Goal: Task Accomplishment & Management: Use online tool/utility

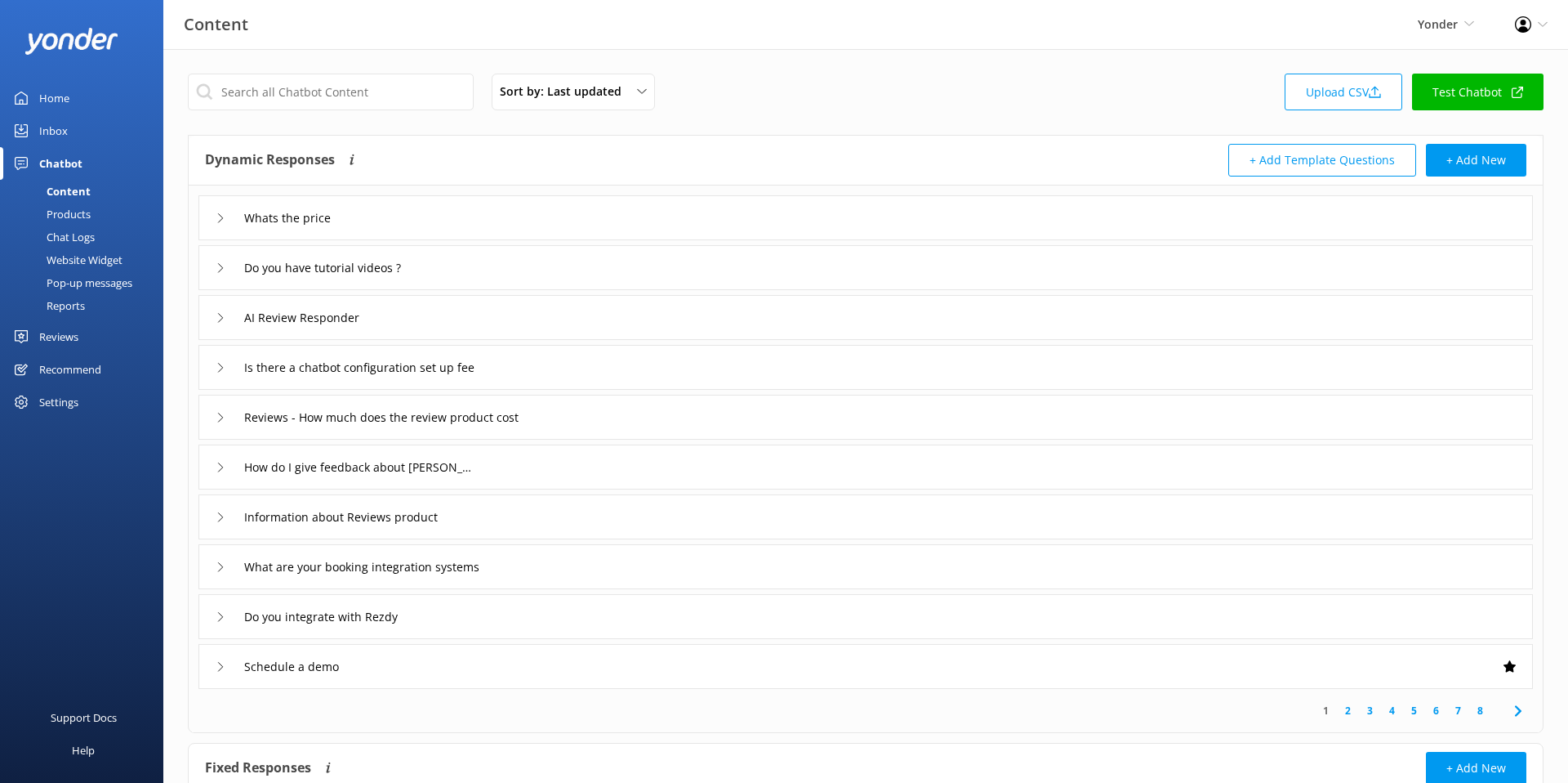
click at [850, 86] on div "Sort by: Last updated Title (A-Z) Last updated Upload CSV Test Chatbot" at bounding box center [866, 96] width 1356 height 46
click at [798, 75] on div "Sort by: Last updated Title (A-Z) Last updated Upload CSV Test Chatbot" at bounding box center [866, 96] width 1356 height 46
click at [888, 110] on div "Sort by: Last updated Title (A-Z) Last updated Upload CSV Test Chatbot" at bounding box center [866, 96] width 1356 height 46
click at [1171, 97] on div "Sort by: Last updated Title (A-Z) Last updated Upload CSV Test Chatbot" at bounding box center [866, 96] width 1356 height 46
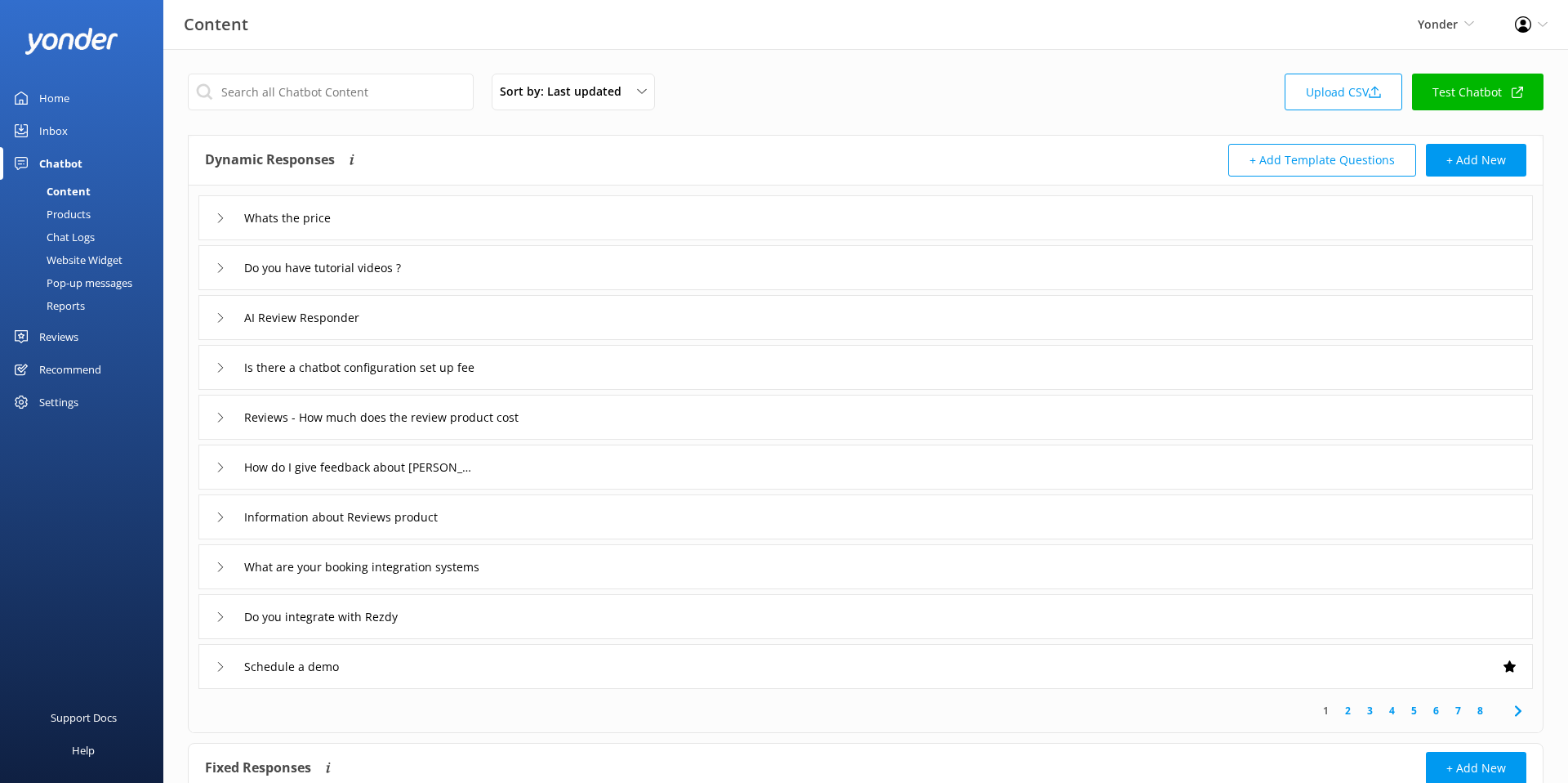
click at [73, 230] on div "Chat Logs" at bounding box center [51, 237] width 85 height 23
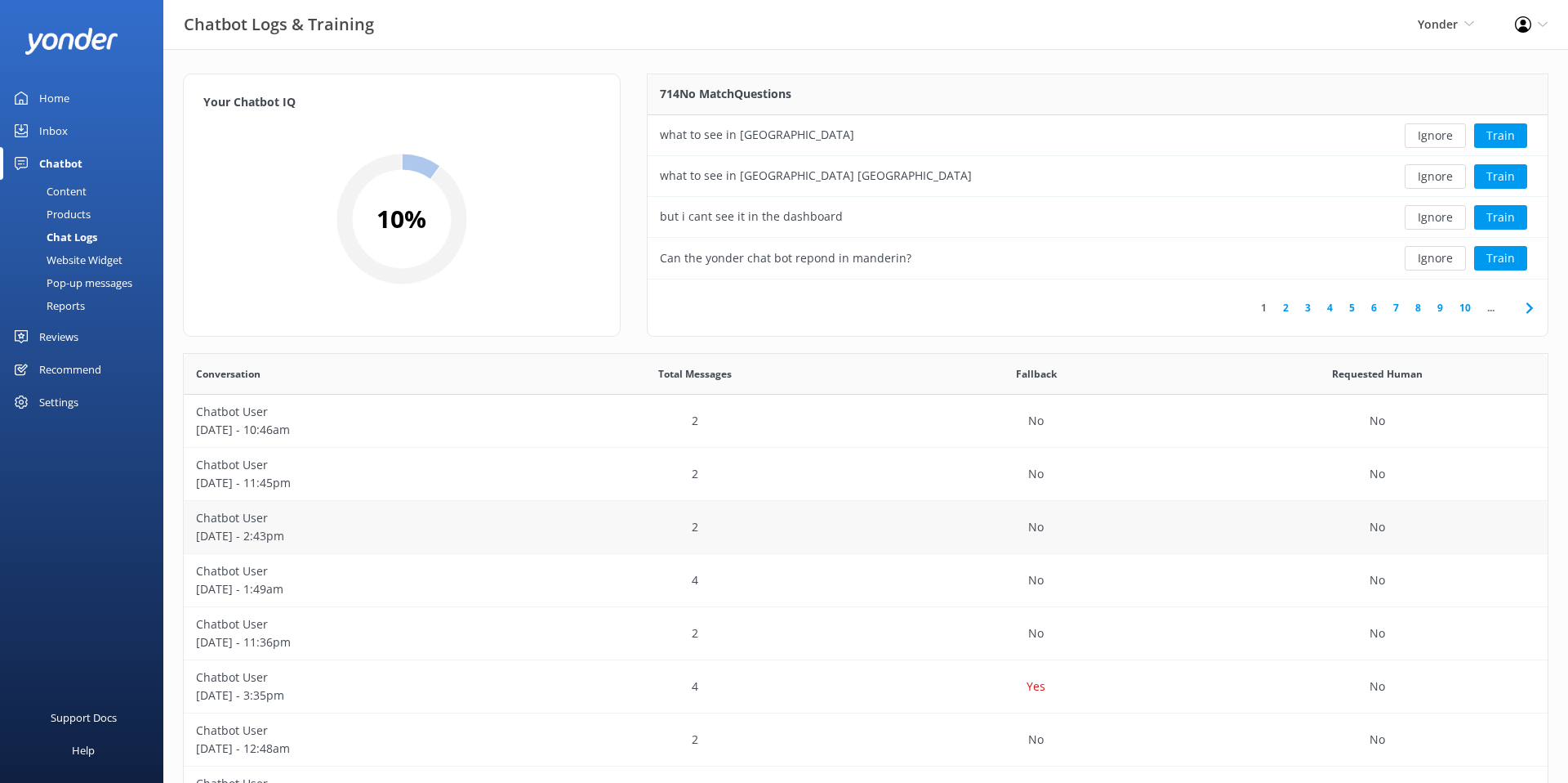
scroll to position [234, 0]
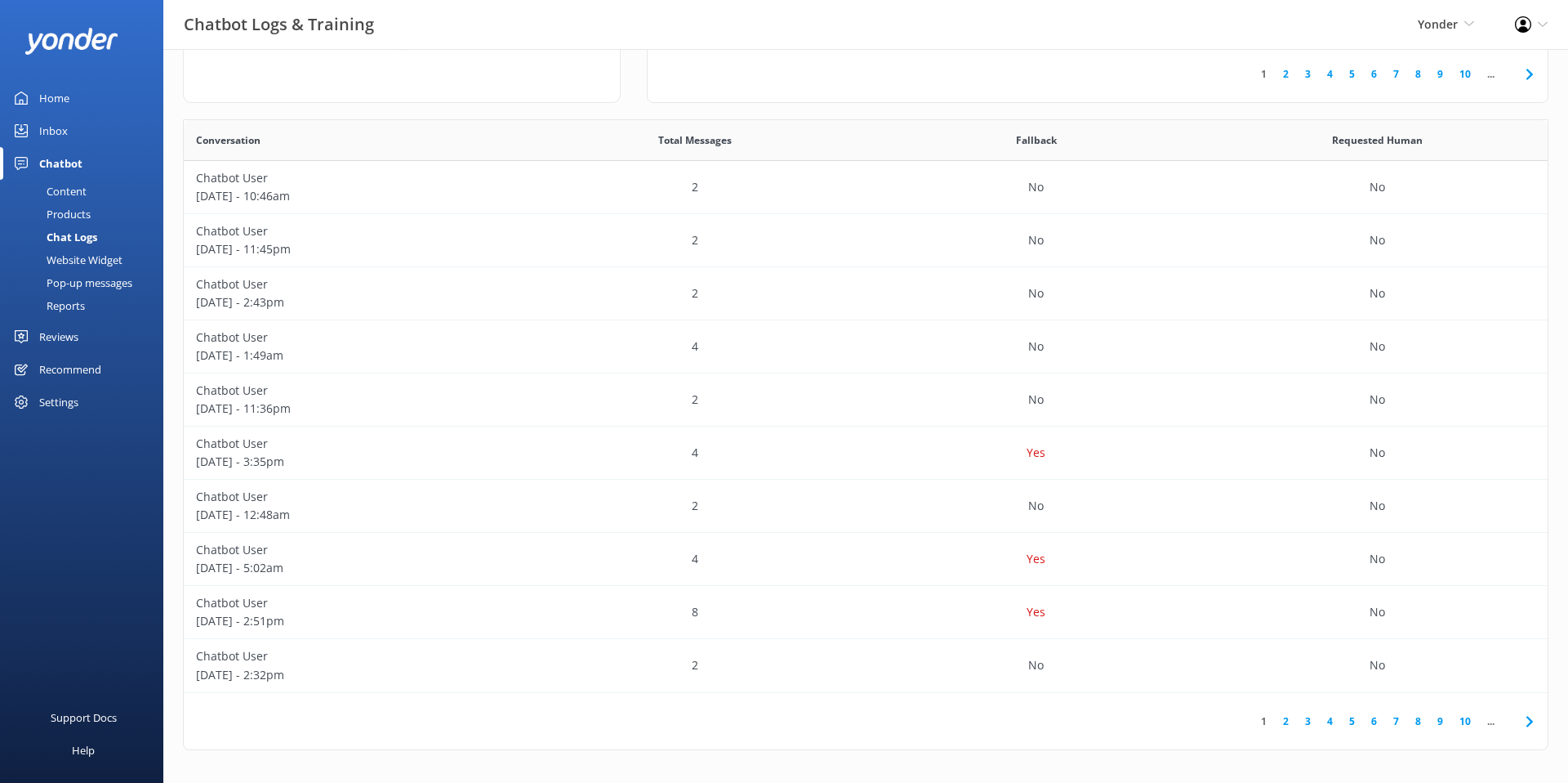
click at [1349, 721] on link "5" at bounding box center [1352, 721] width 22 height 16
click at [595, 189] on div "4" at bounding box center [695, 187] width 341 height 53
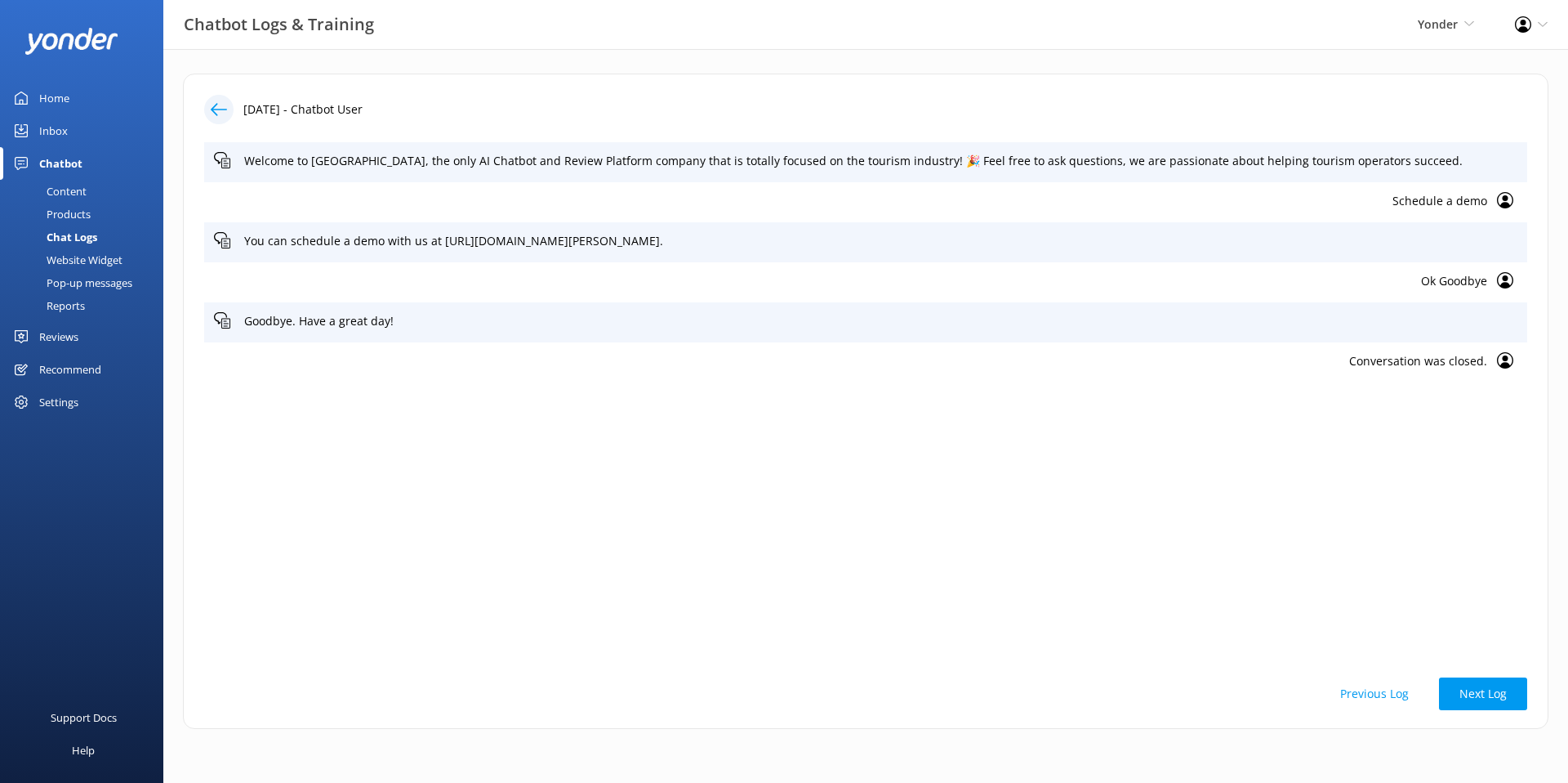
click at [227, 109] on div at bounding box center [219, 110] width 30 height 30
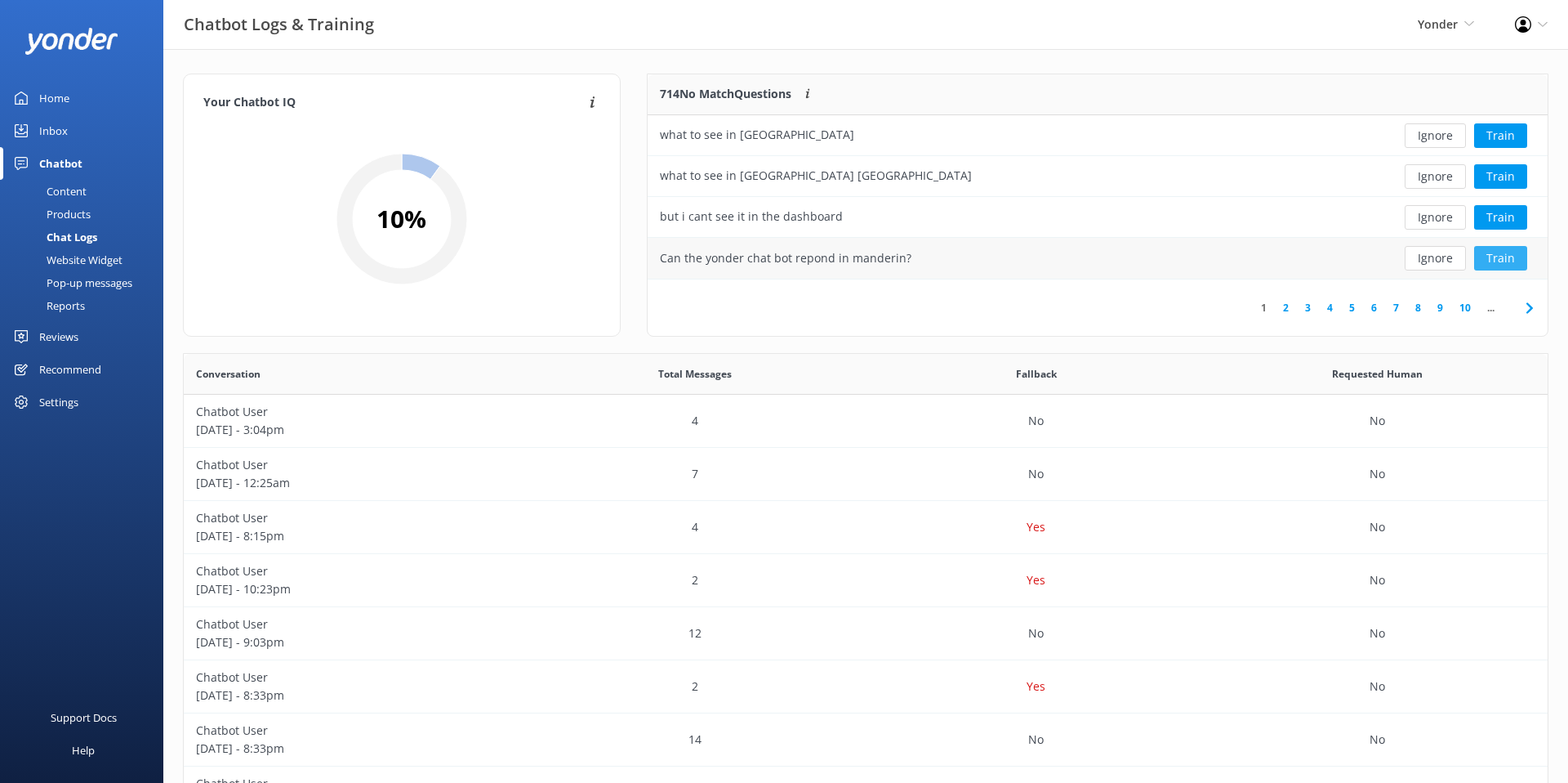
click at [1507, 265] on button "Train" at bounding box center [1501, 258] width 53 height 24
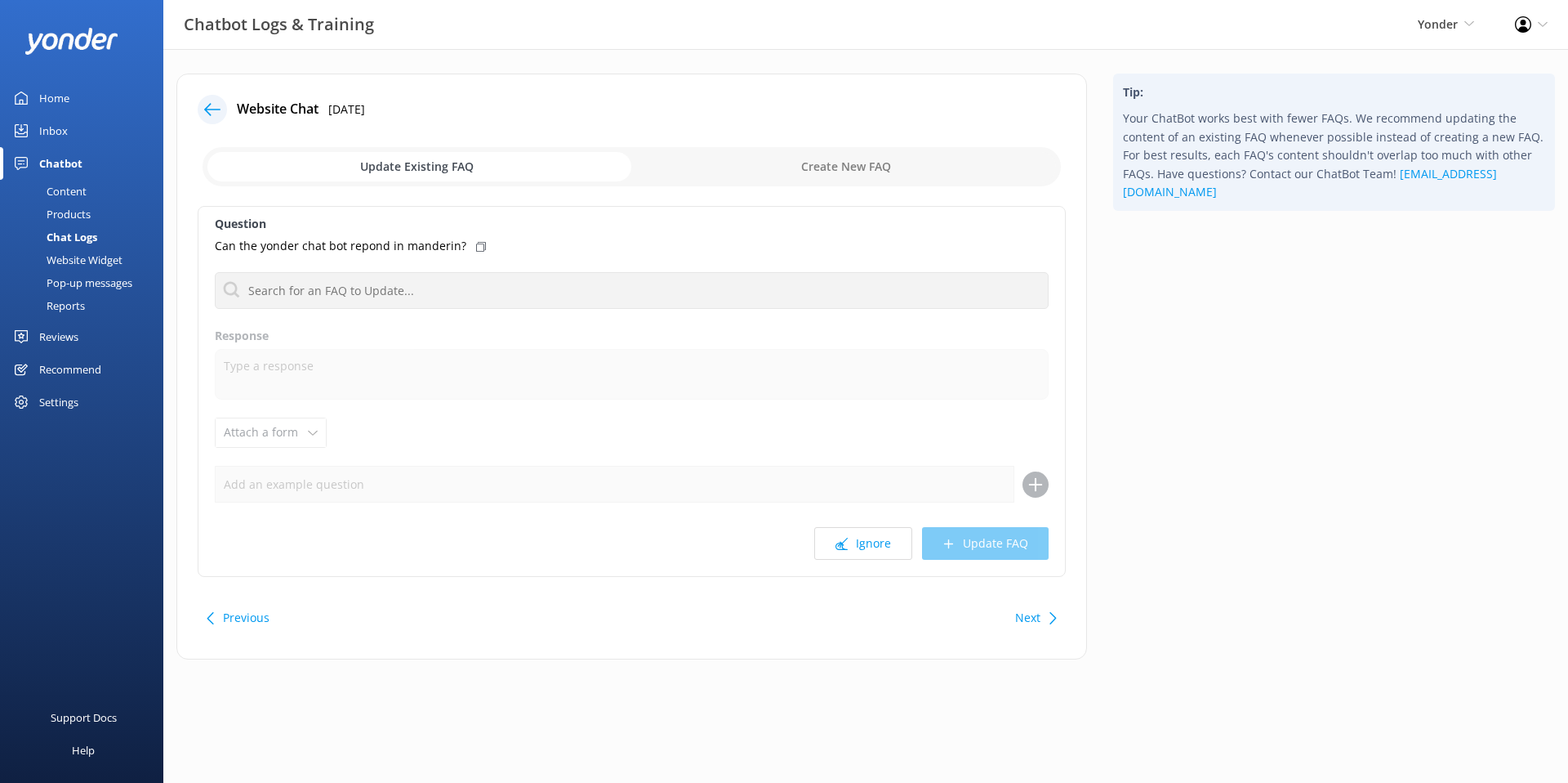
click at [211, 114] on use at bounding box center [212, 109] width 17 height 12
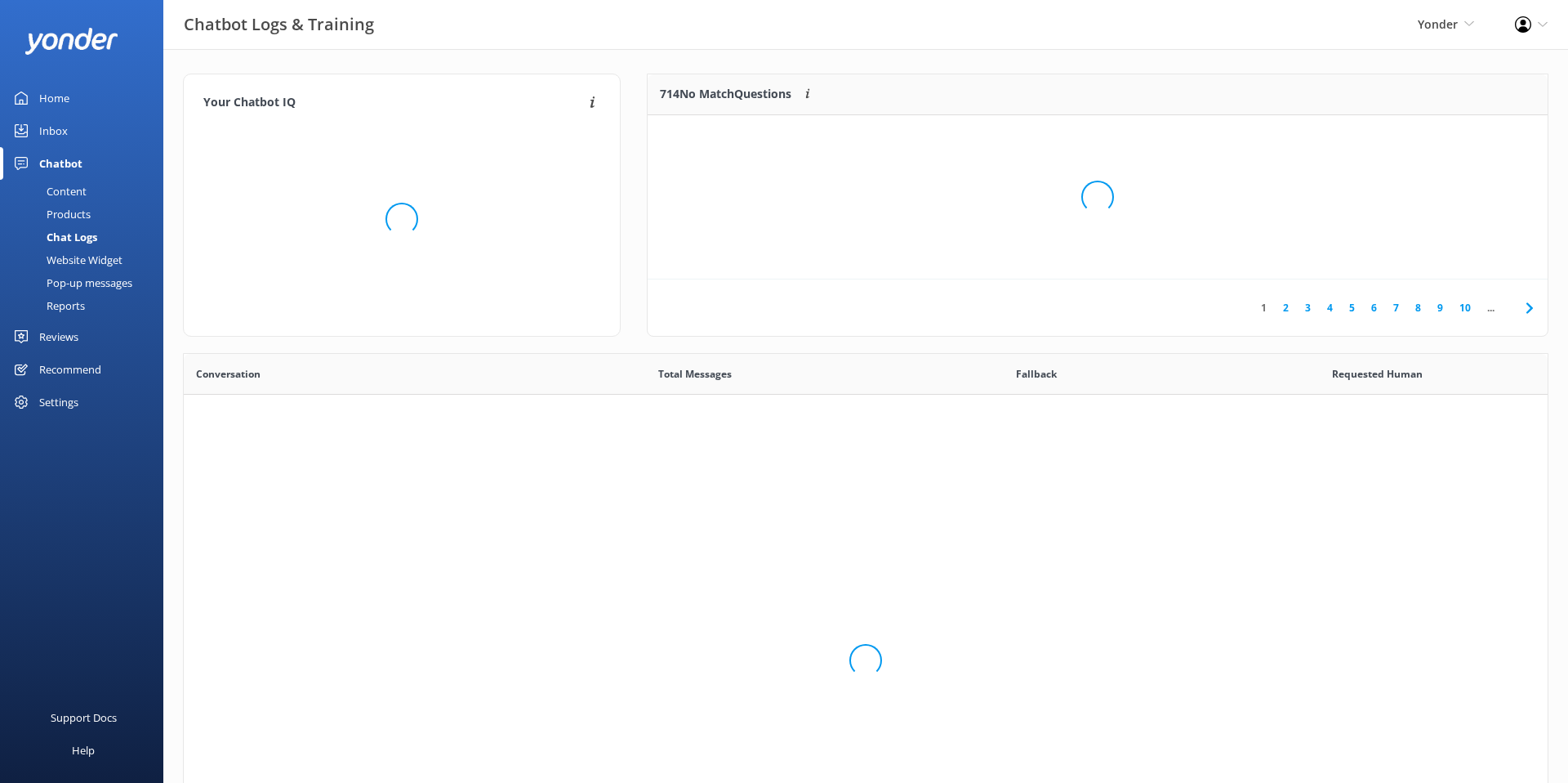
scroll to position [573, 1364]
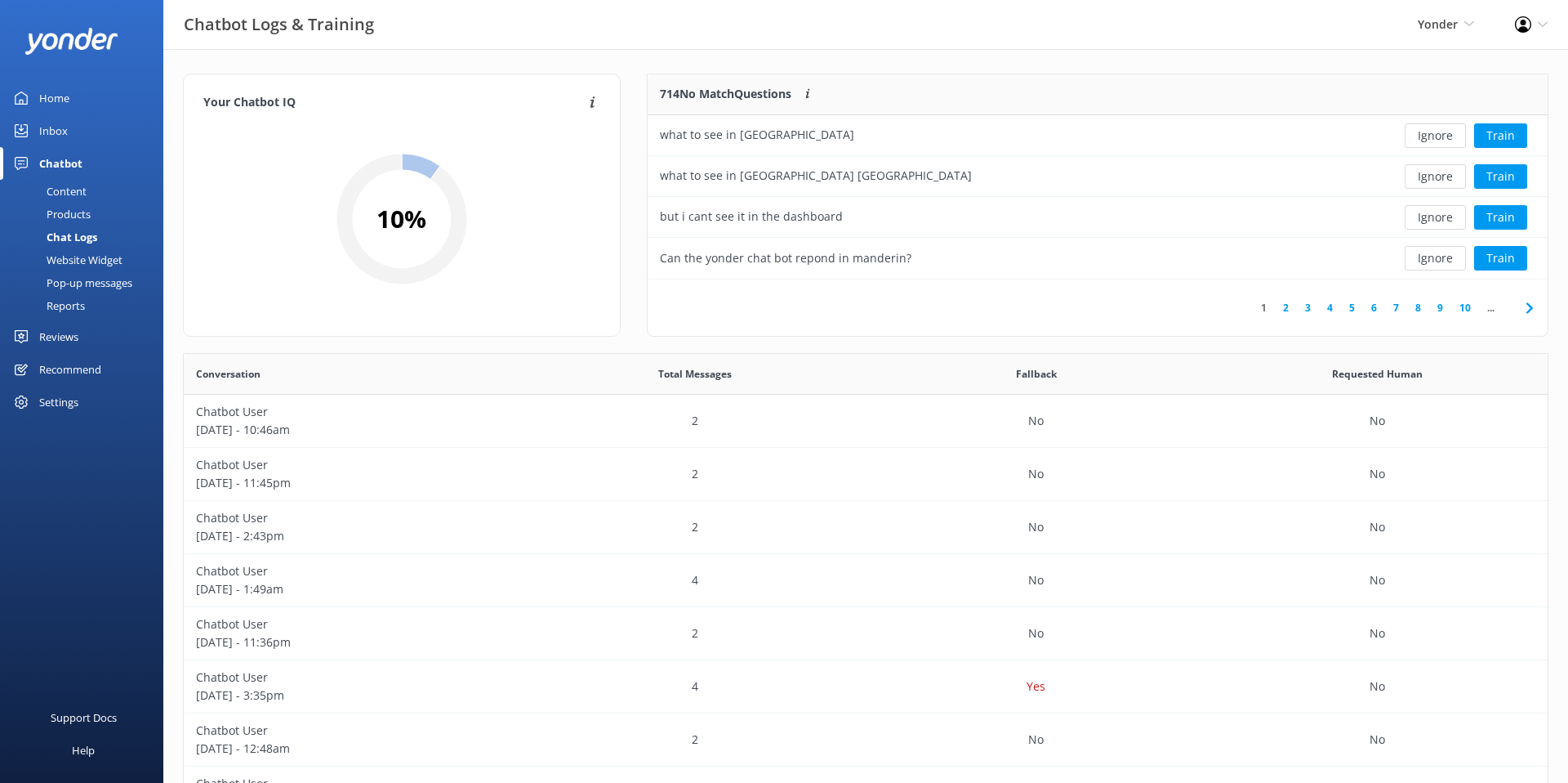
click at [66, 134] on div "Inbox" at bounding box center [53, 130] width 29 height 32
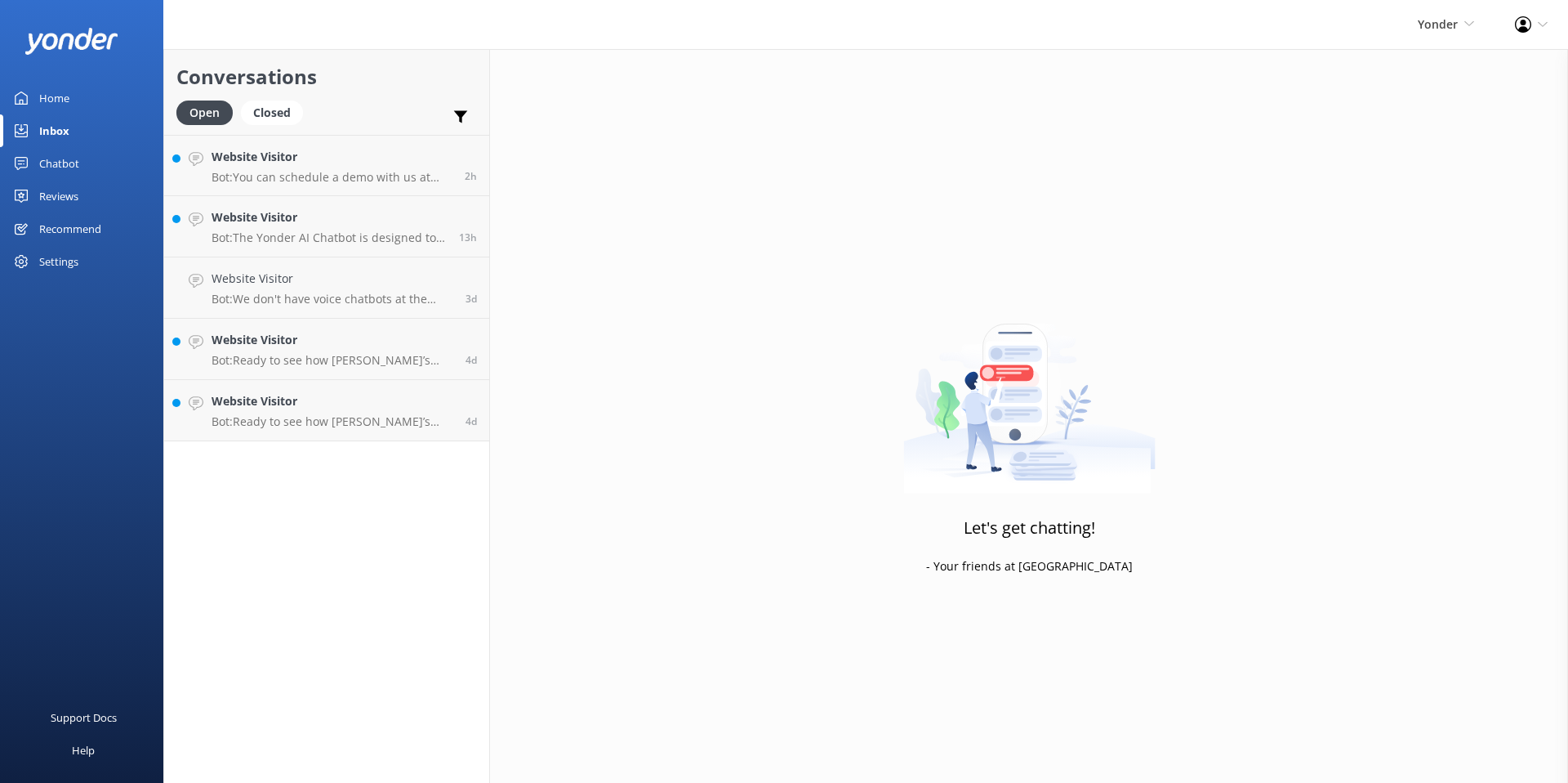
click at [65, 160] on div "Chatbot" at bounding box center [59, 162] width 40 height 32
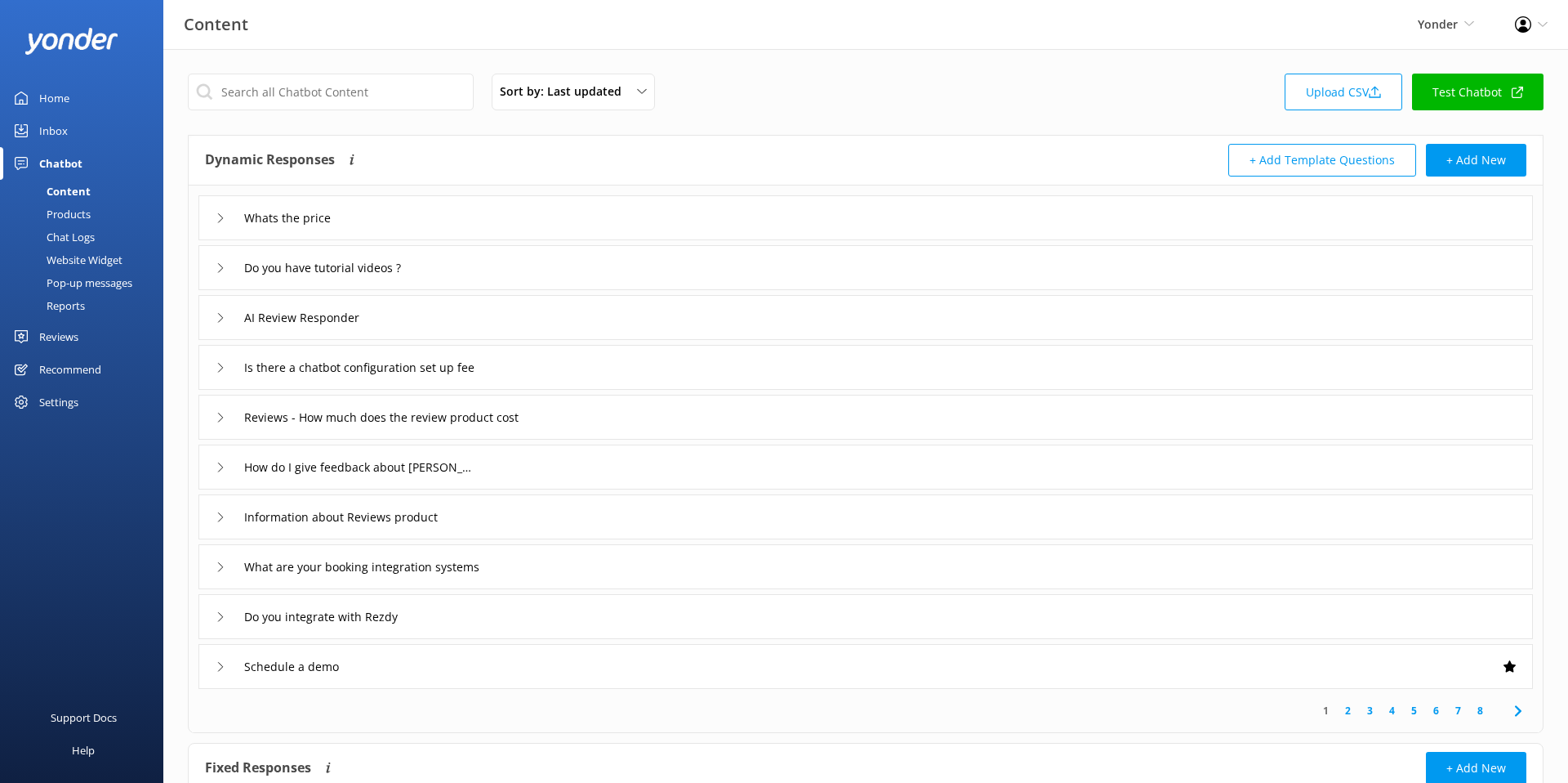
click at [77, 237] on div "Chat Logs" at bounding box center [51, 237] width 85 height 23
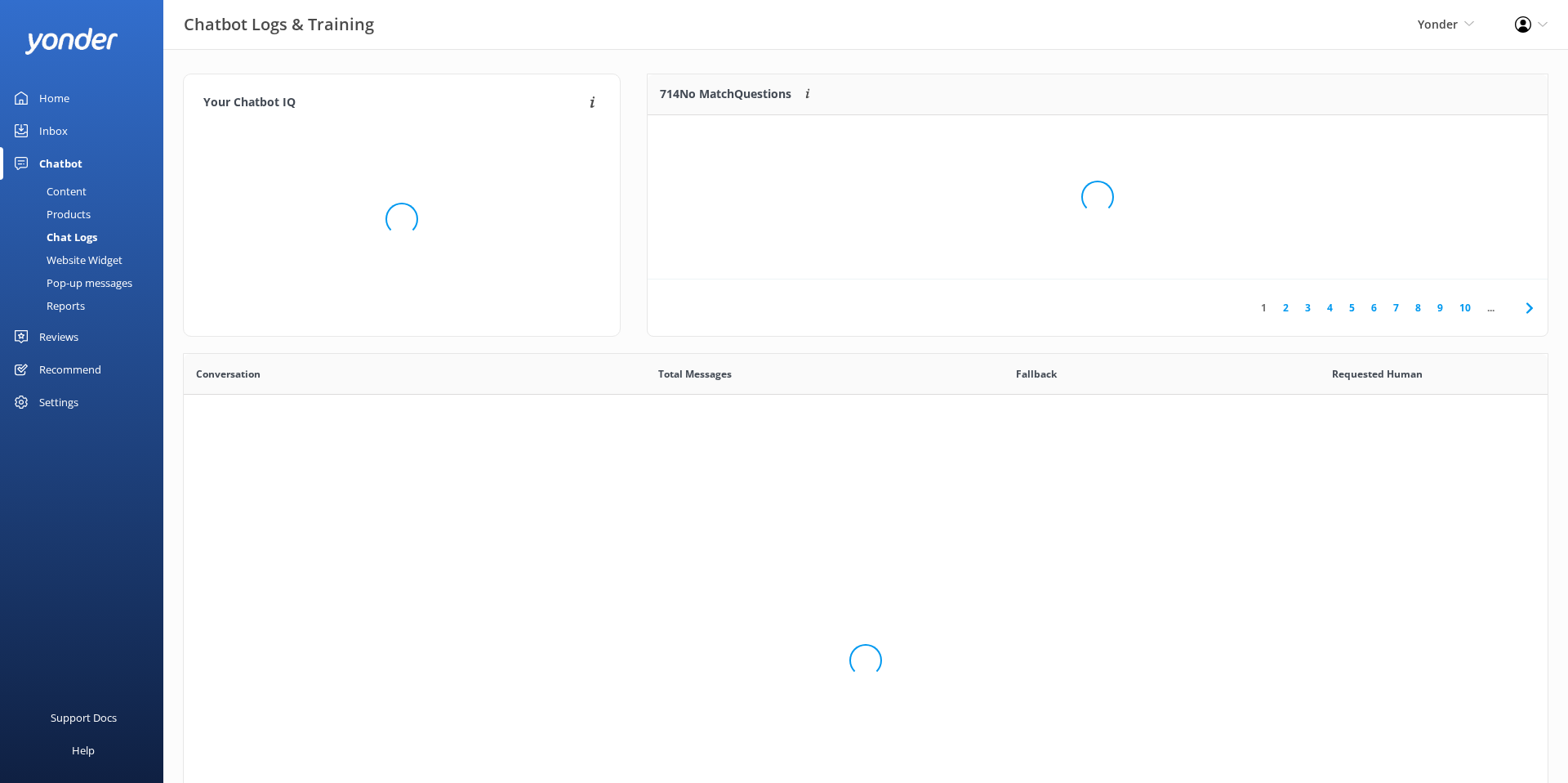
scroll to position [573, 1364]
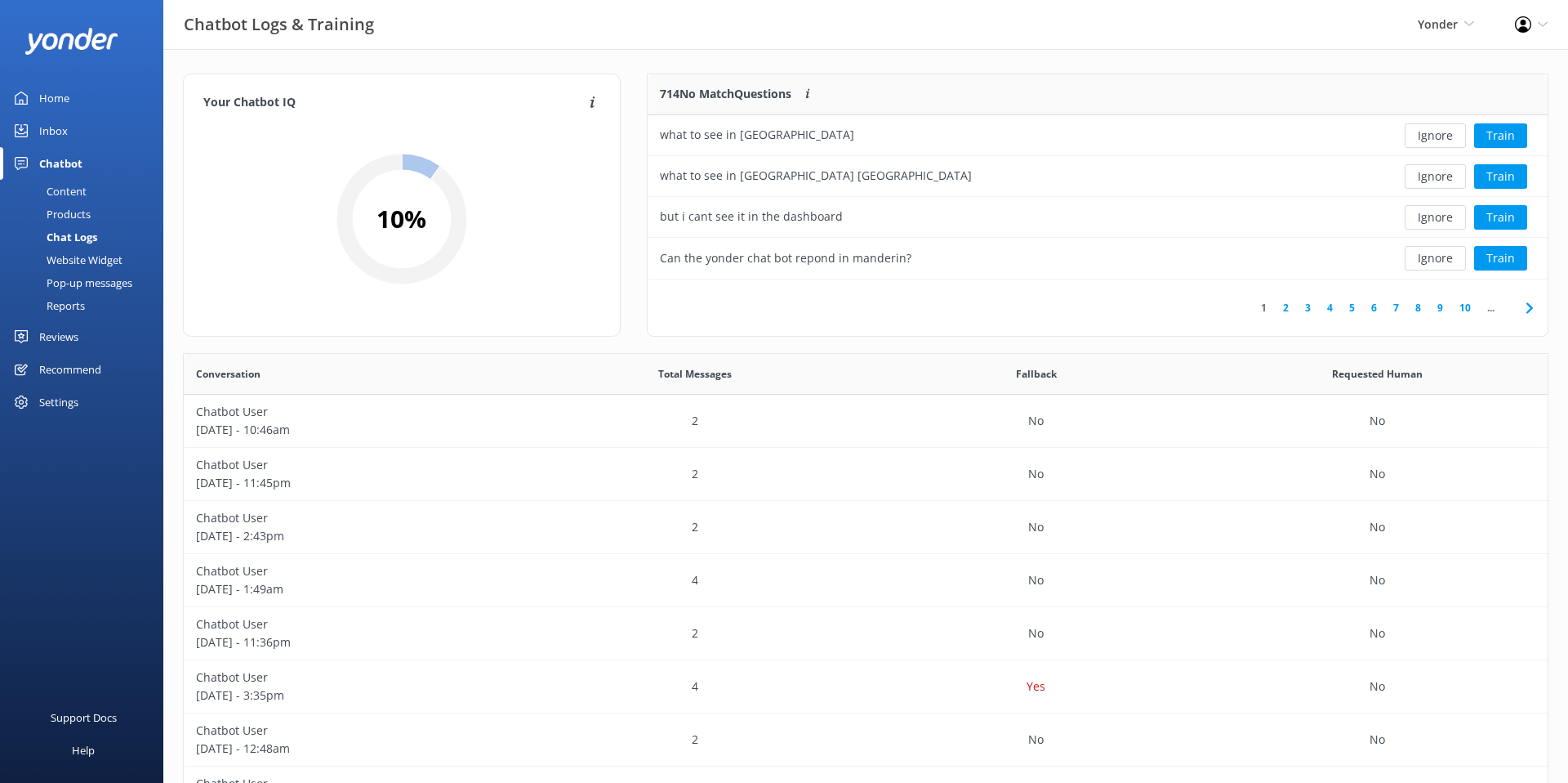
click at [631, 259] on div "Your Chatbot IQ Your Chatbot IQ is the percentage of trained FAQs against untra…" at bounding box center [402, 213] width 464 height 279
click at [635, 118] on div "714 No Match Questions Customers sometimes ask questions that don't fully match…" at bounding box center [1097, 213] width 928 height 279
click at [638, 71] on div "Your Chatbot IQ Your Chatbot IQ is the percentage of trained FAQs against untra…" at bounding box center [866, 532] width 1405 height 967
click at [638, 168] on div "714 No Match Questions Customers sometimes ask questions that don't fully match…" at bounding box center [1097, 213] width 928 height 279
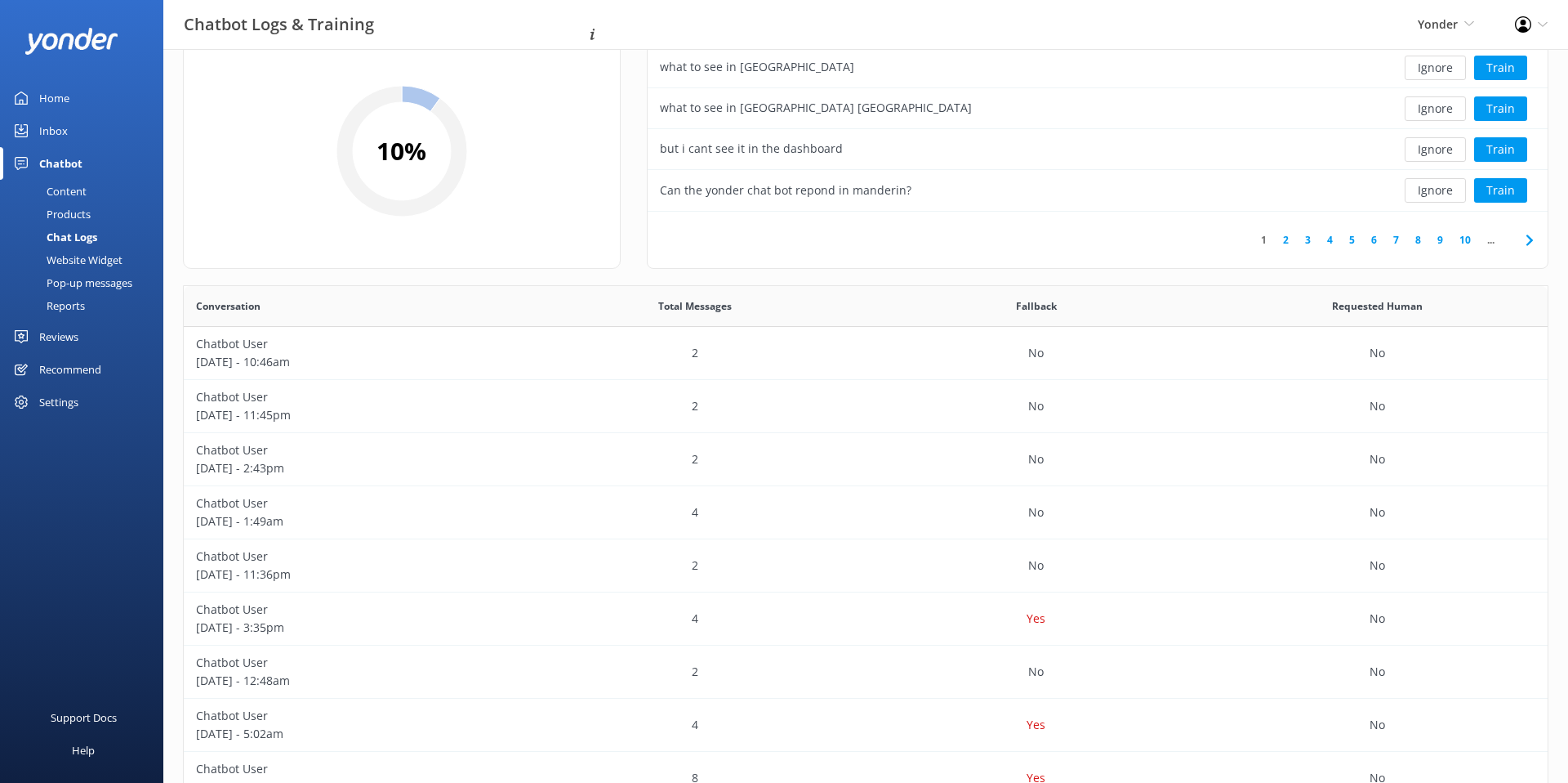
scroll to position [0, 0]
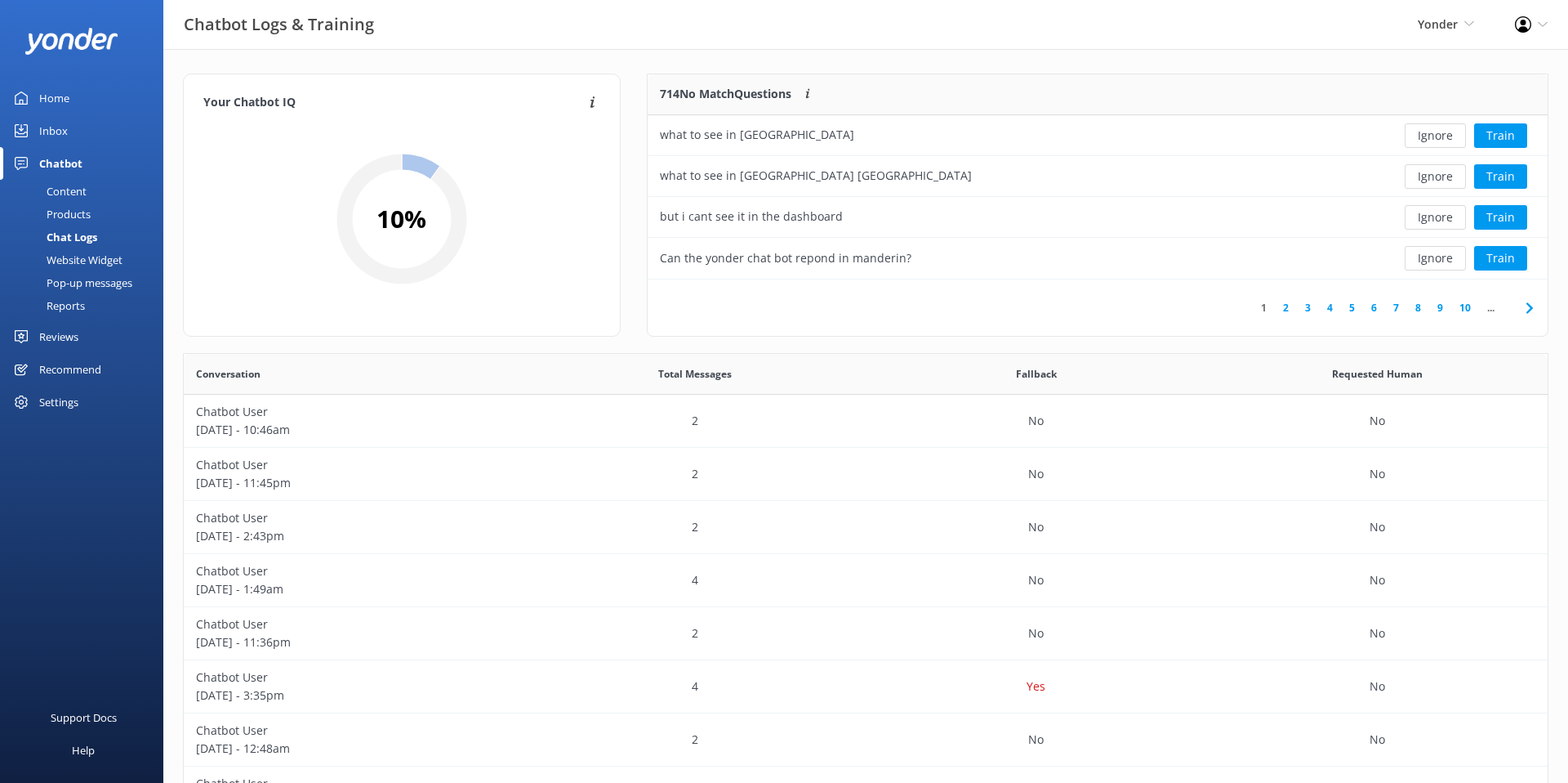
click at [1424, 62] on div "Your Chatbot IQ Your Chatbot IQ is the percentage of trained FAQs against untra…" at bounding box center [866, 532] width 1405 height 967
click at [640, 65] on div "Your Chatbot IQ Your Chatbot IQ is the percentage of trained FAQs against untra…" at bounding box center [866, 532] width 1405 height 967
click at [629, 187] on div "Your Chatbot IQ Your Chatbot IQ is the percentage of trained FAQs against untra…" at bounding box center [402, 213] width 464 height 279
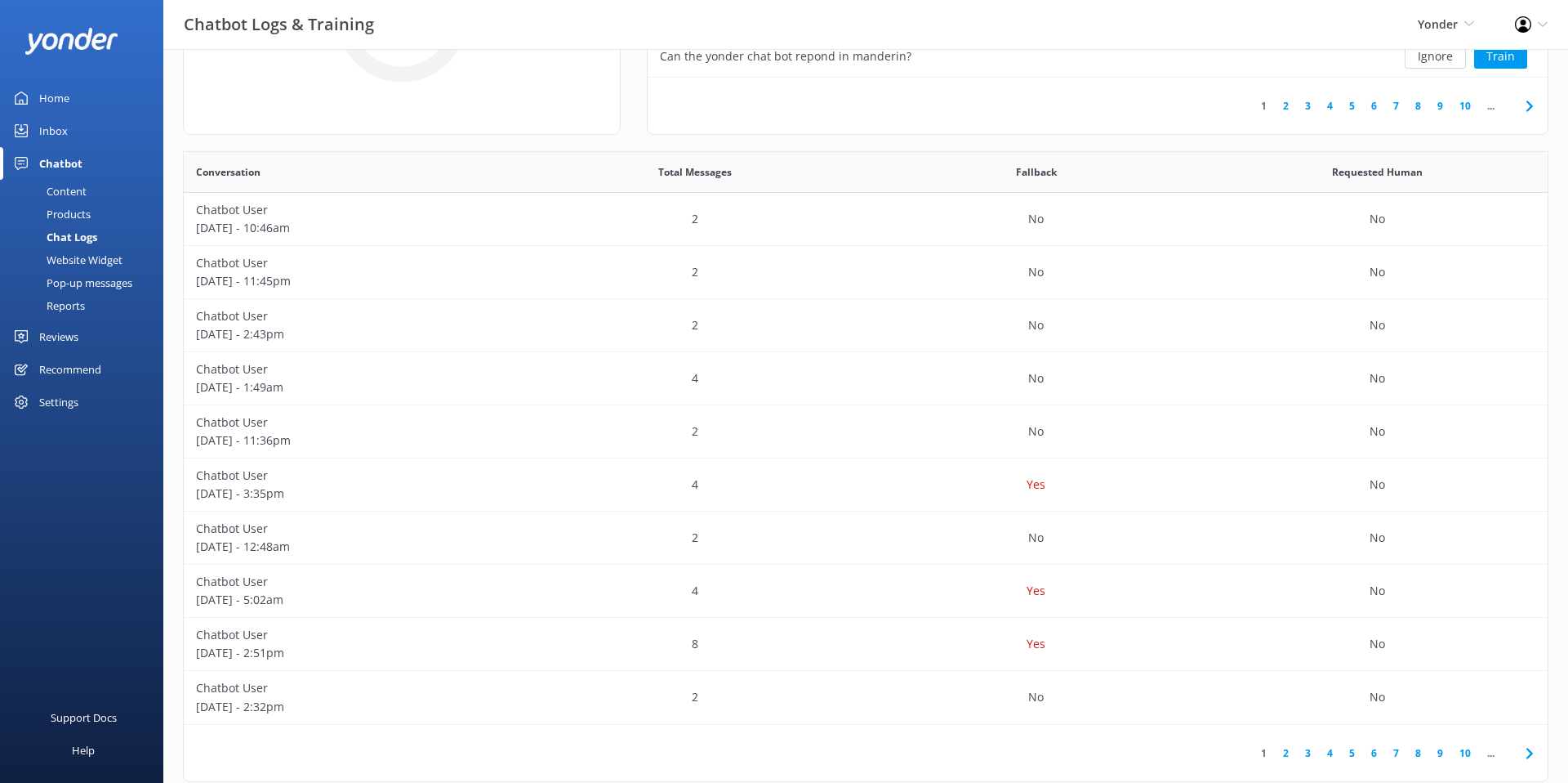
scroll to position [573, 1364]
drag, startPoint x: 617, startPoint y: 127, endPoint x: 633, endPoint y: 86, distance: 44.0
click at [618, 117] on div "Your Chatbot IQ Your Chatbot IQ is the percentage of trained FAQs against untra…" at bounding box center [402, 3] width 438 height 263
